Goal: Navigation & Orientation: Find specific page/section

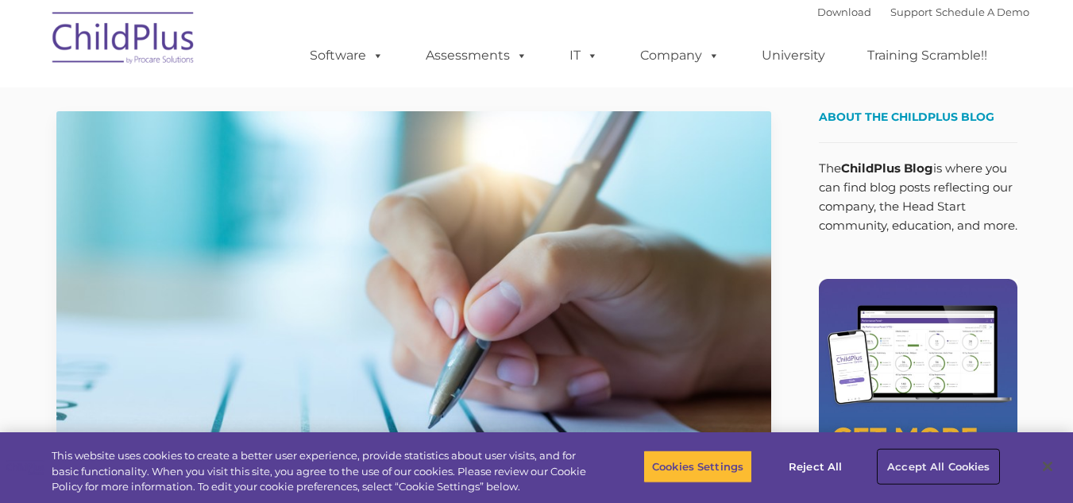
click at [927, 468] on button "Accept All Cookies" at bounding box center [938, 465] width 120 height 33
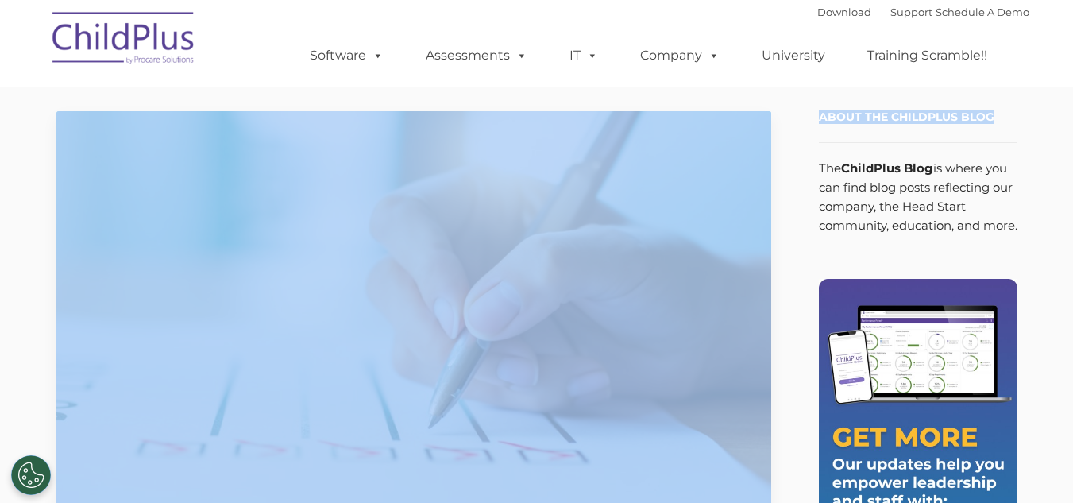
drag, startPoint x: 1071, startPoint y: 60, endPoint x: 1077, endPoint y: 102, distance: 42.5
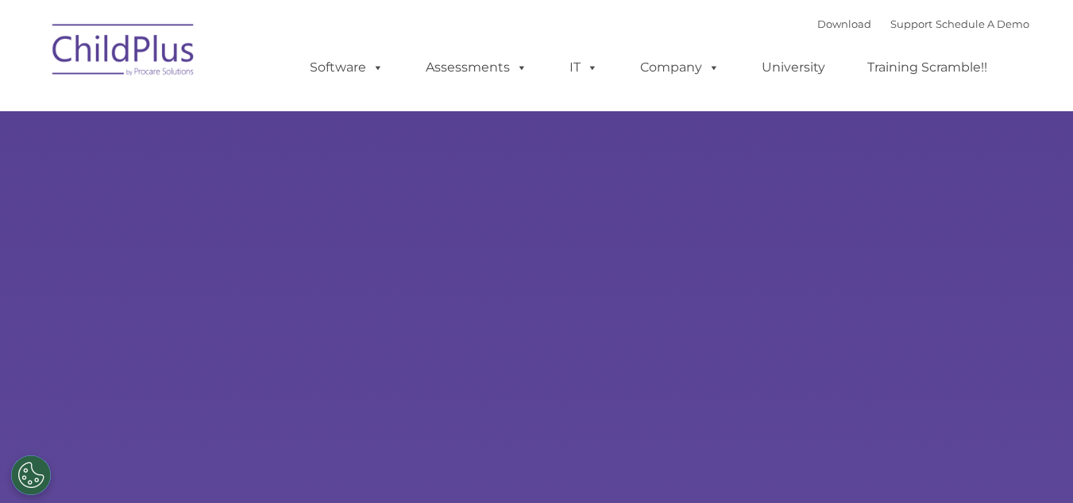
type input ""
select select "MEDIUM"
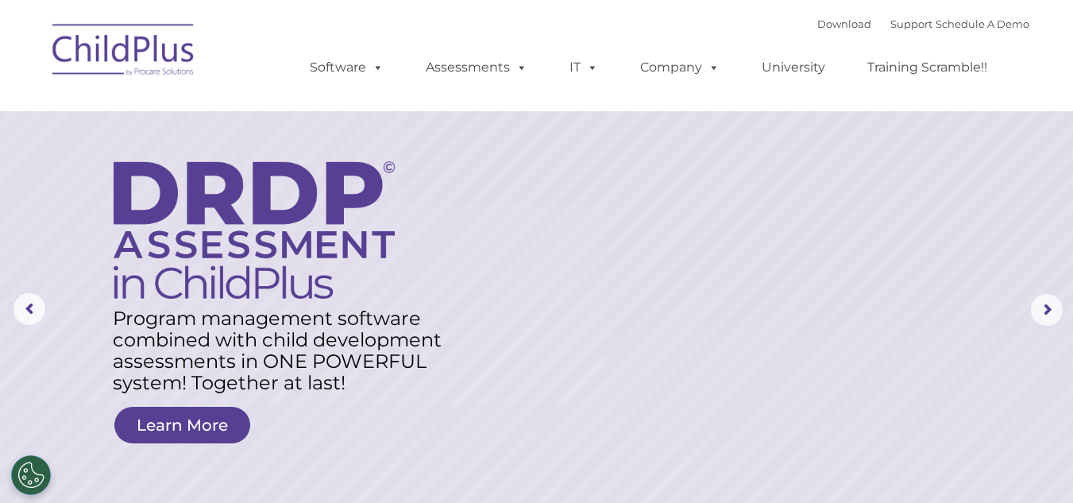
click at [166, 71] on img at bounding box center [123, 52] width 159 height 79
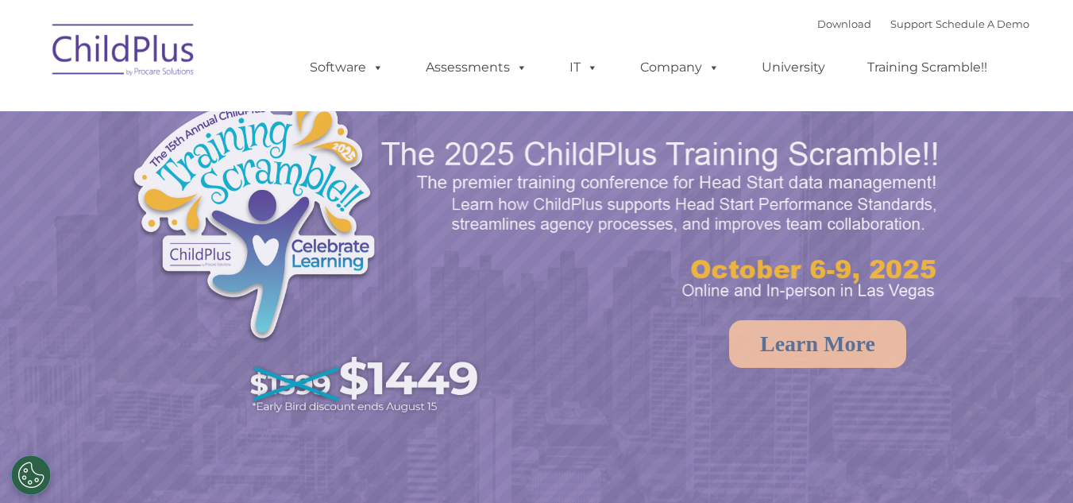
select select "MEDIUM"
